Goal: Task Accomplishment & Management: Use online tool/utility

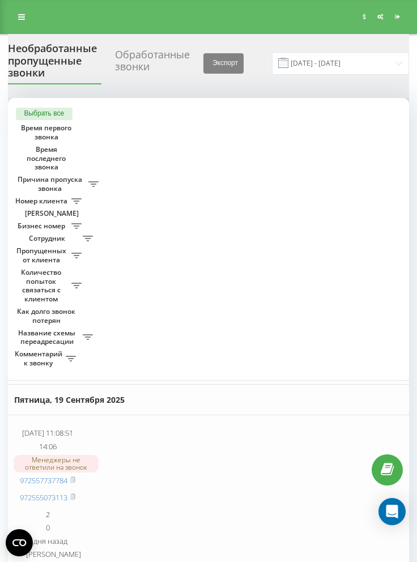
click at [22, 20] on icon at bounding box center [21, 17] width 7 height 8
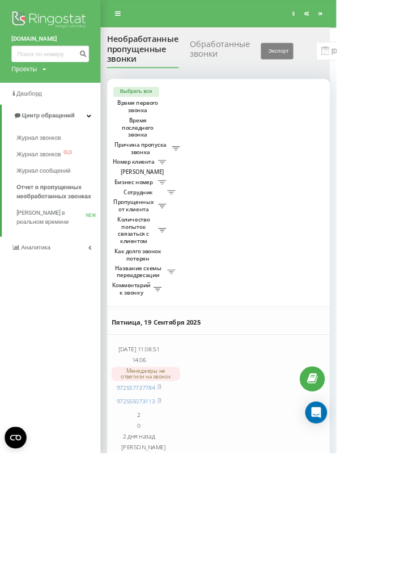
click at [76, 168] on span "Журнал звонков" at bounding box center [48, 170] width 56 height 11
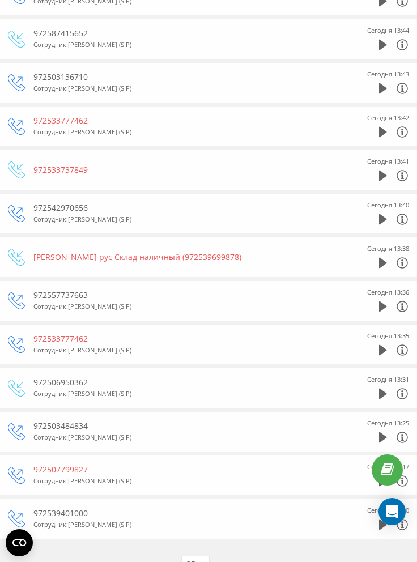
scroll to position [646, 0]
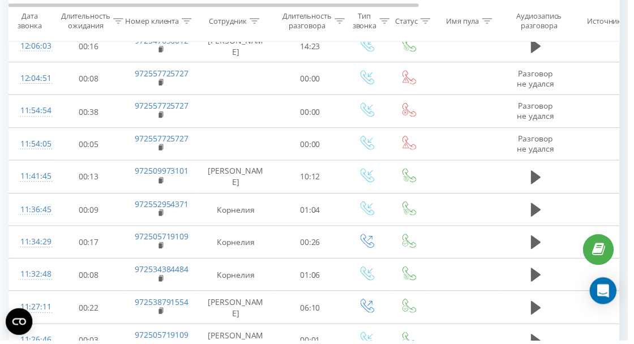
scroll to position [637, 0]
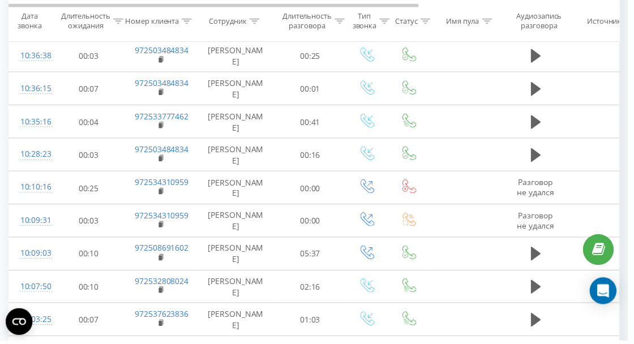
scroll to position [635, 0]
